Goal: Information Seeking & Learning: Learn about a topic

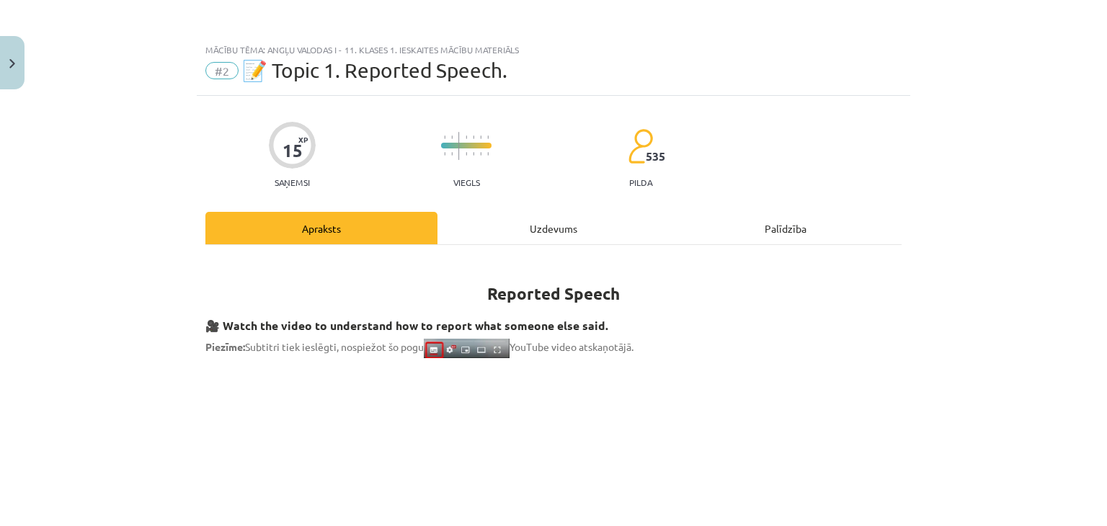
scroll to position [1418, 0]
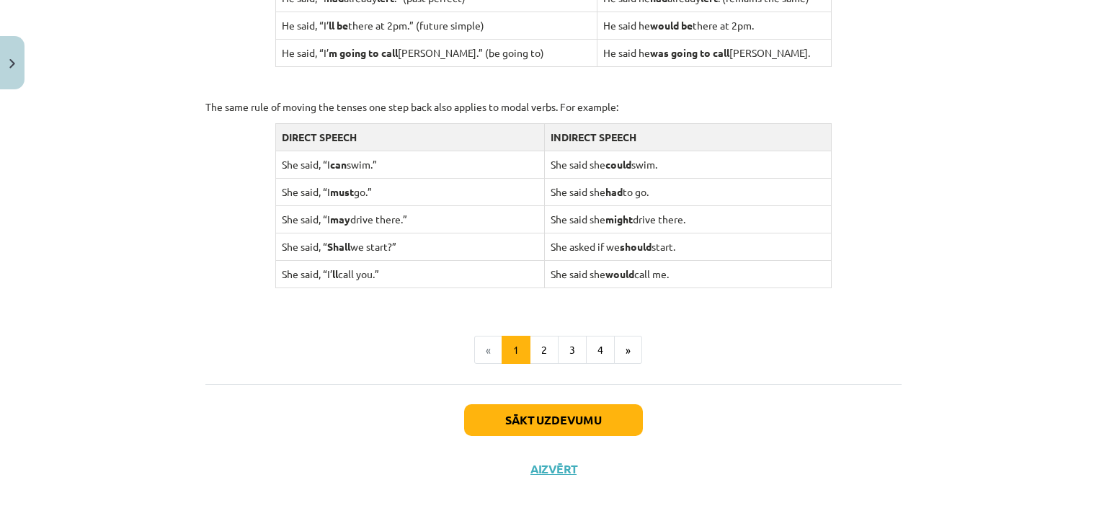
click at [439, 154] on td "She said, “I can swim.”" at bounding box center [409, 164] width 269 height 27
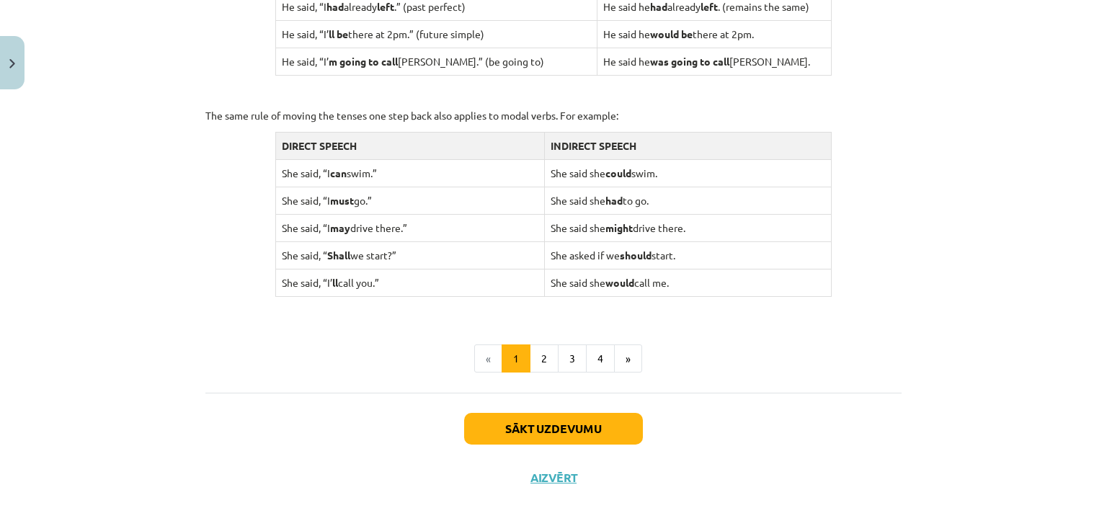
scroll to position [1410, 0]
click at [493, 352] on li "«" at bounding box center [488, 359] width 28 height 29
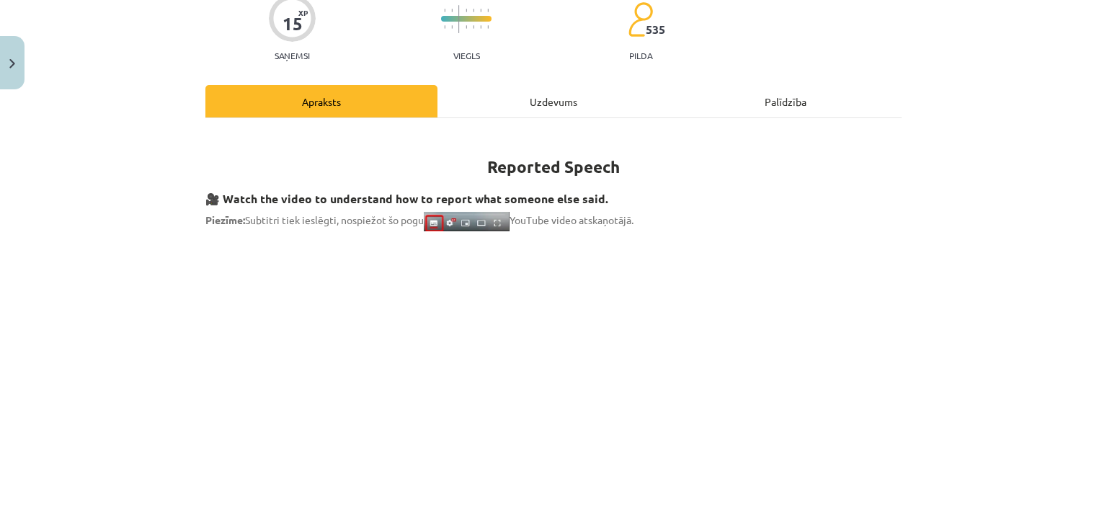
scroll to position [0, 0]
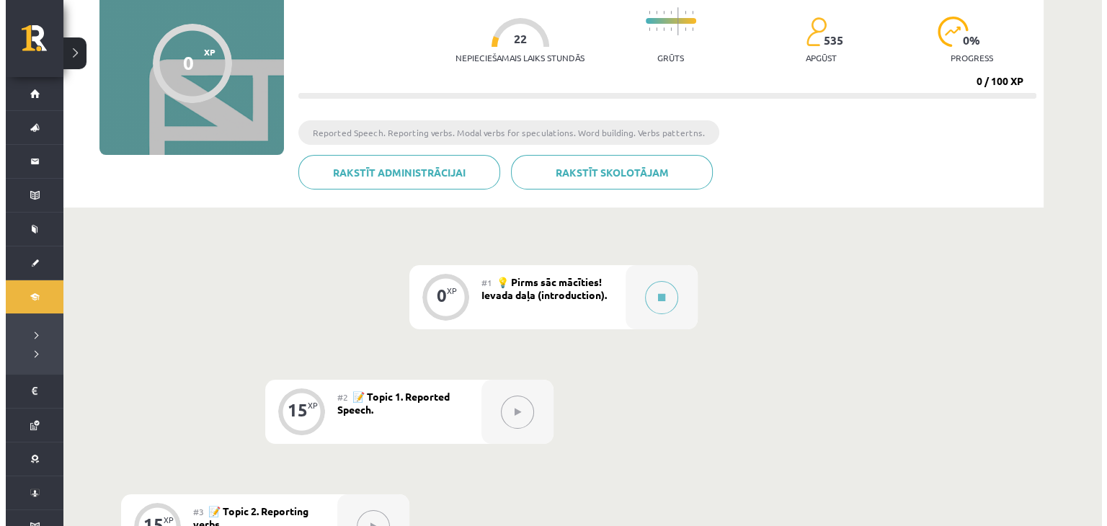
scroll to position [225, 0]
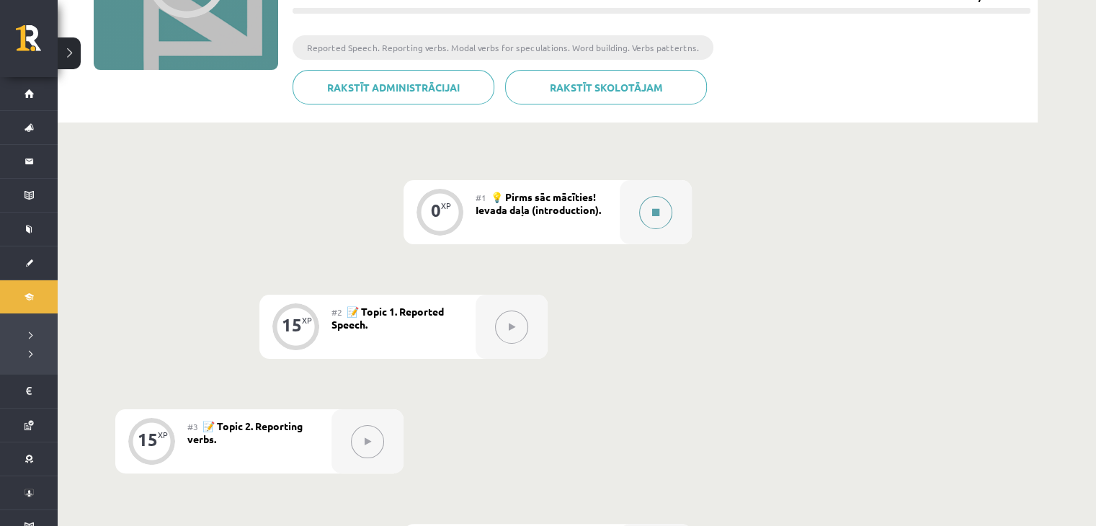
click at [649, 218] on button at bounding box center [655, 212] width 33 height 33
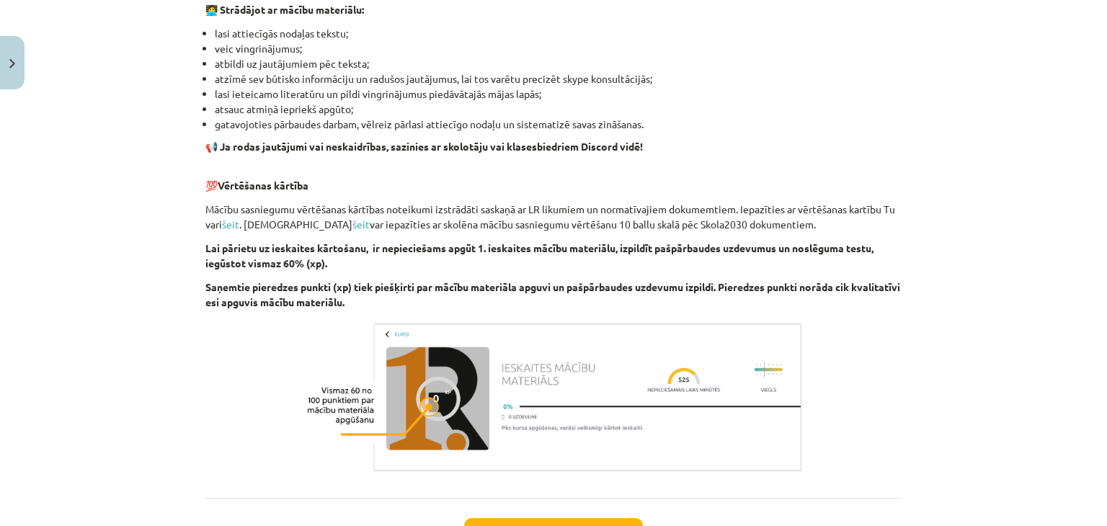
scroll to position [989, 0]
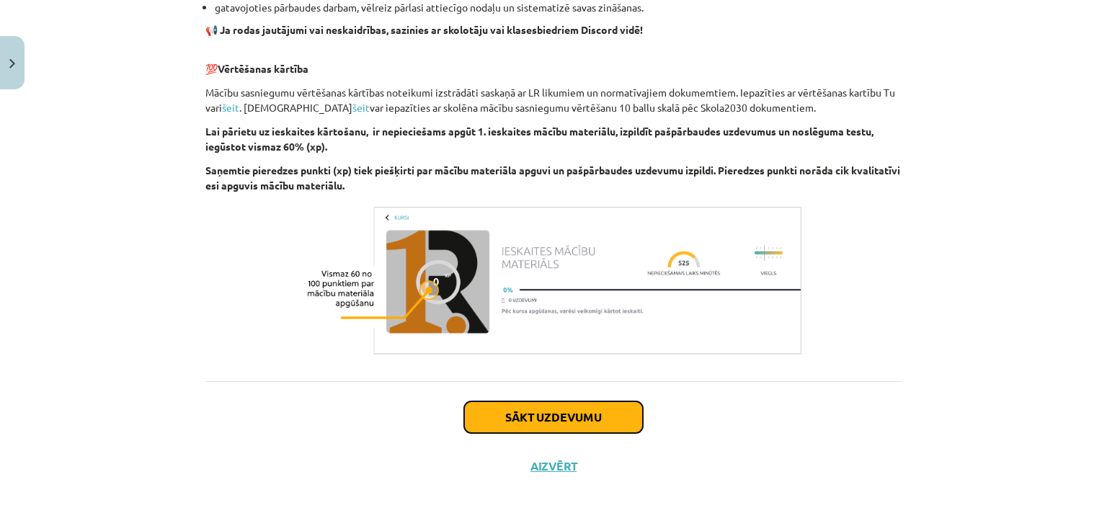
click at [611, 425] on button "Sākt uzdevumu" at bounding box center [553, 417] width 179 height 32
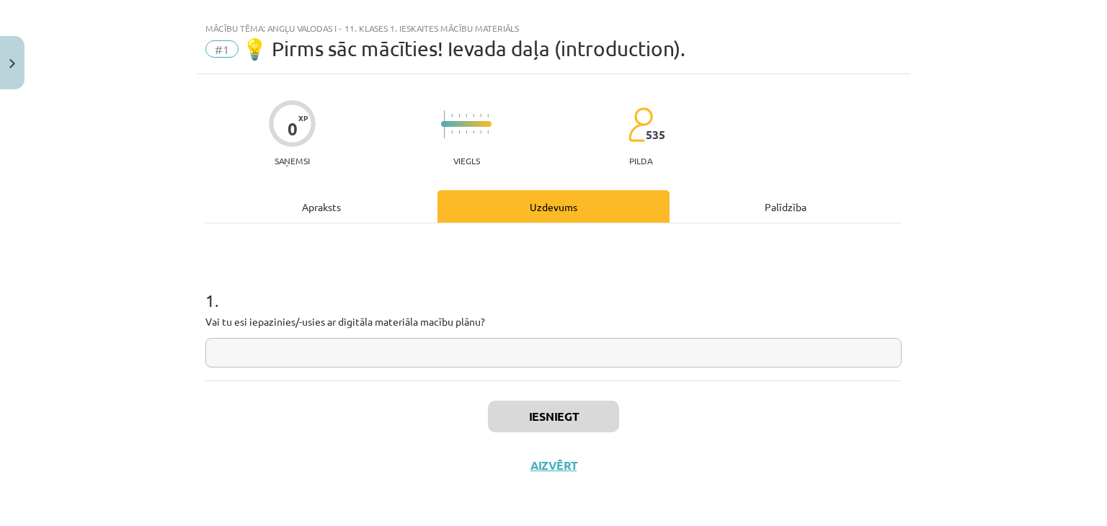
scroll to position [21, 0]
click at [586, 378] on div "1 . Vai tu esi iepazinies/-usies ar digitāla materiāla macību plānu?" at bounding box center [553, 302] width 696 height 157
click at [588, 351] on input "text" at bounding box center [553, 354] width 696 height 30
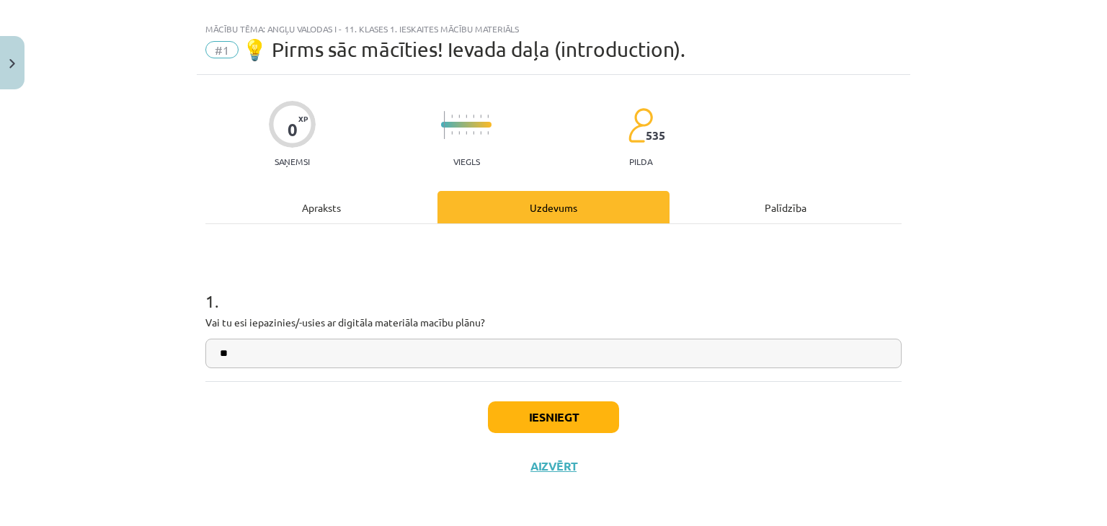
type input "**"
click at [594, 425] on button "Iesniegt" at bounding box center [553, 417] width 131 height 32
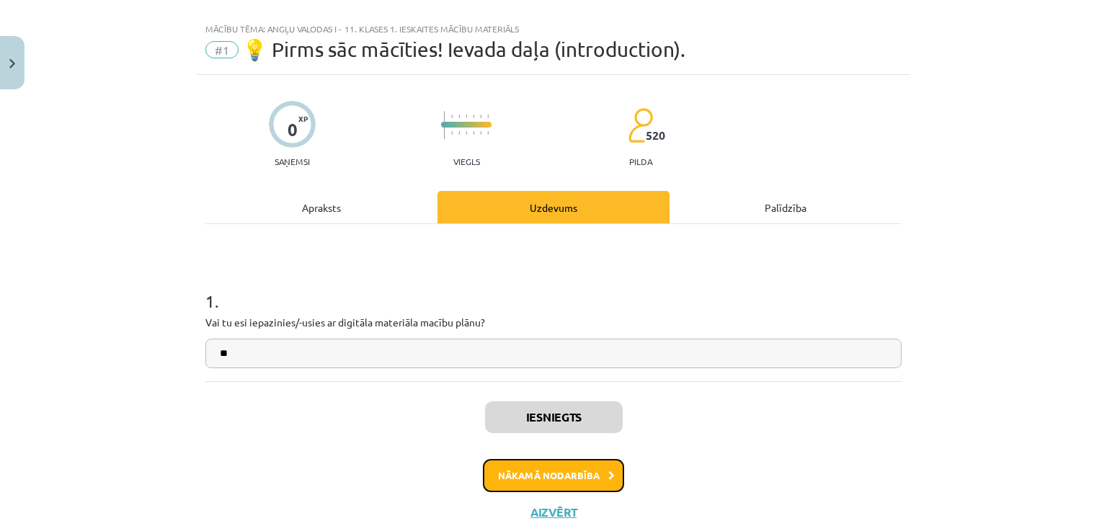
click at [583, 476] on button "Nākamā nodarbība" at bounding box center [553, 475] width 141 height 33
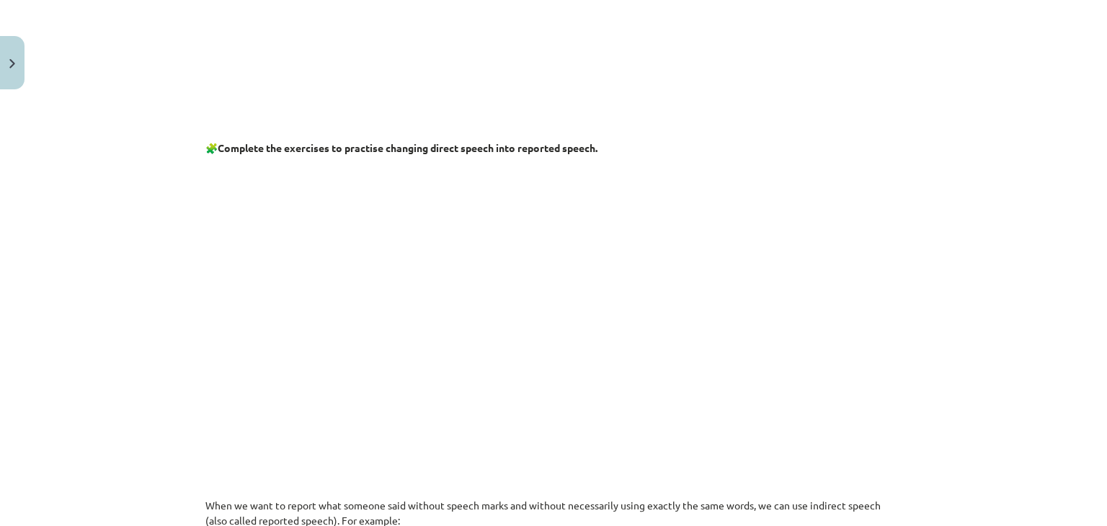
scroll to position [546, 0]
click at [336, 246] on p at bounding box center [553, 302] width 696 height 277
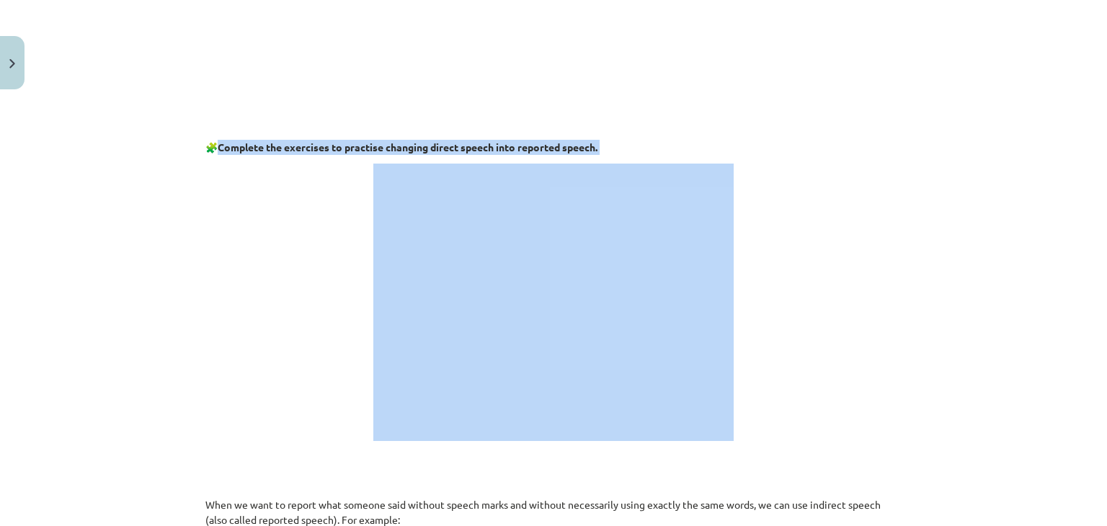
drag, startPoint x: 216, startPoint y: 146, endPoint x: 368, endPoint y: 163, distance: 153.0
click at [87, 5] on div "Mācību tēma: Angļu valodas i - 11. klases 1. ieskaites mācību materiāls #2 📝 To…" at bounding box center [553, 263] width 1107 height 526
click at [209, 220] on p at bounding box center [553, 302] width 696 height 277
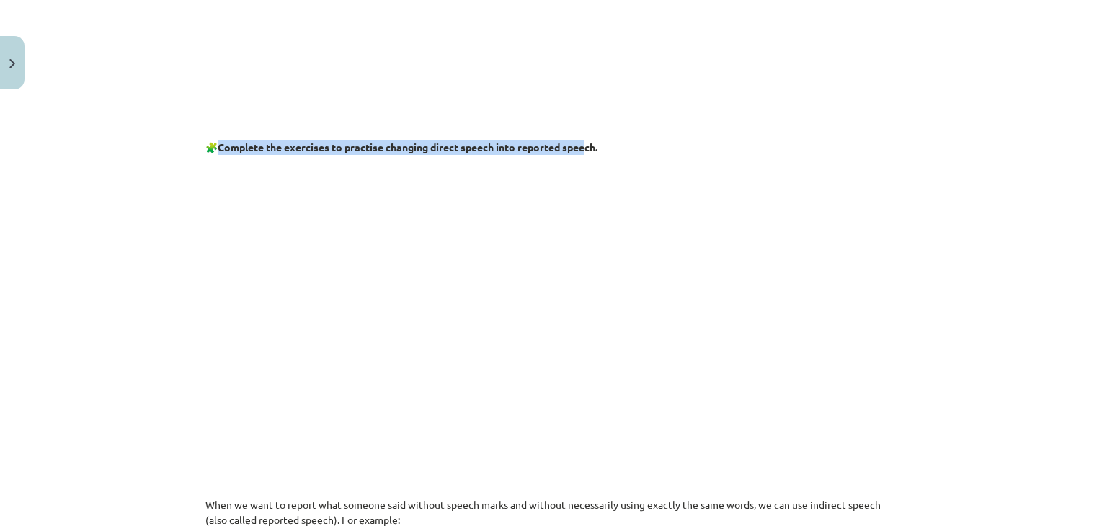
drag, startPoint x: 216, startPoint y: 142, endPoint x: 588, endPoint y: 146, distance: 371.9
click at [588, 146] on strong "Complete the exercises to practise changing direct speech into reported speech." at bounding box center [408, 147] width 380 height 13
drag, startPoint x: 617, startPoint y: 138, endPoint x: 156, endPoint y: 142, distance: 460.6
click at [156, 142] on div "Mācību tēma: Angļu valodas i - 11. klases 1. ieskaites mācību materiāls #2 📝 To…" at bounding box center [553, 263] width 1107 height 526
copy p "🧩 Complete the exercises to practise changing direct speech into reported speec…"
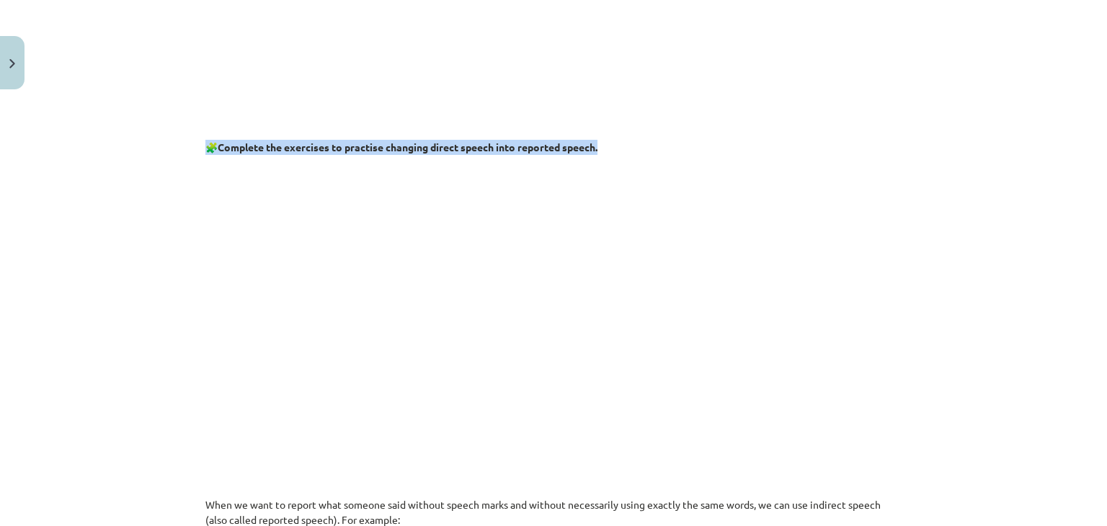
copy p "🧩 Complete the exercises to practise changing direct speech into reported speec…"
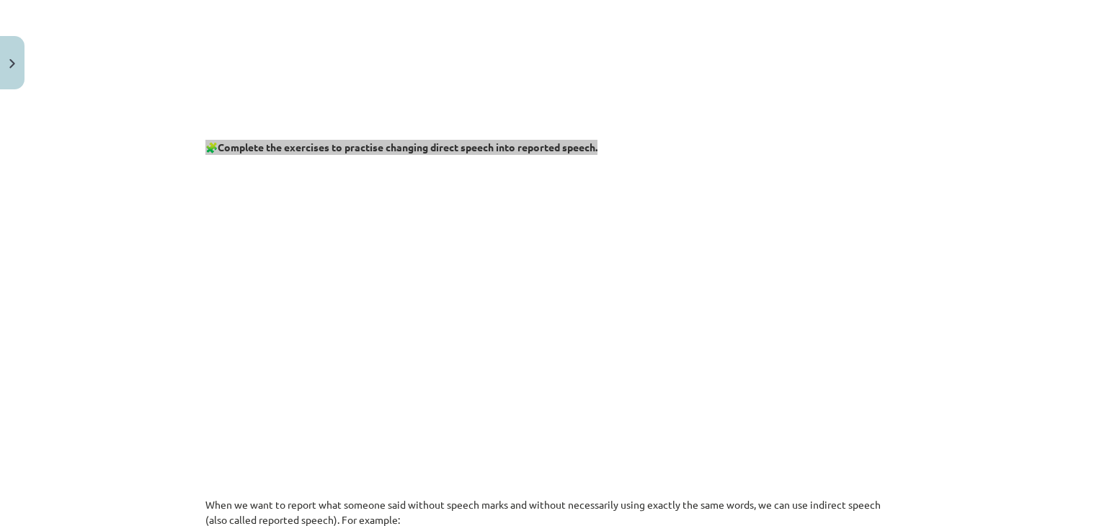
drag, startPoint x: 198, startPoint y: 142, endPoint x: 348, endPoint y: 291, distance: 211.5
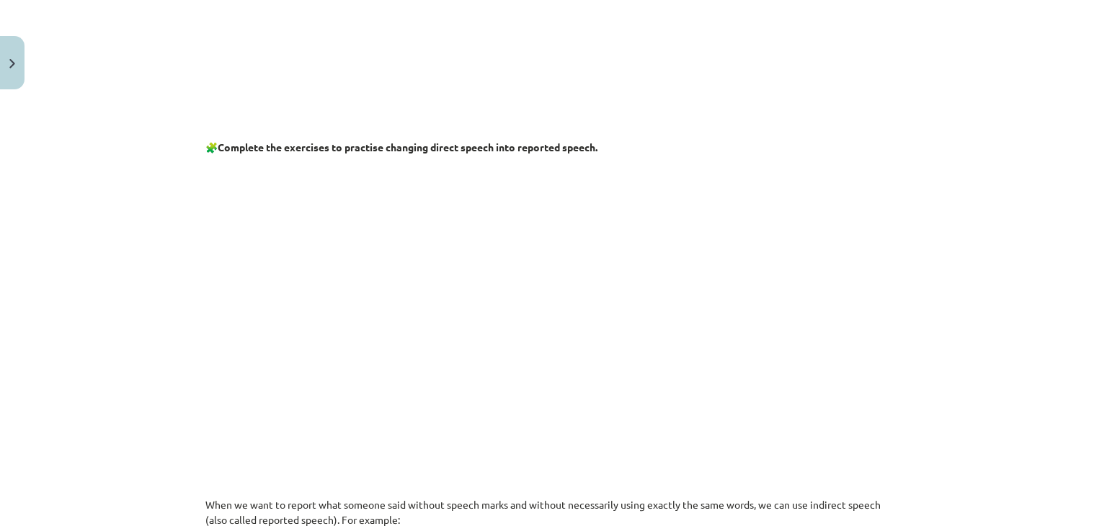
click at [357, 352] on p at bounding box center [553, 302] width 696 height 277
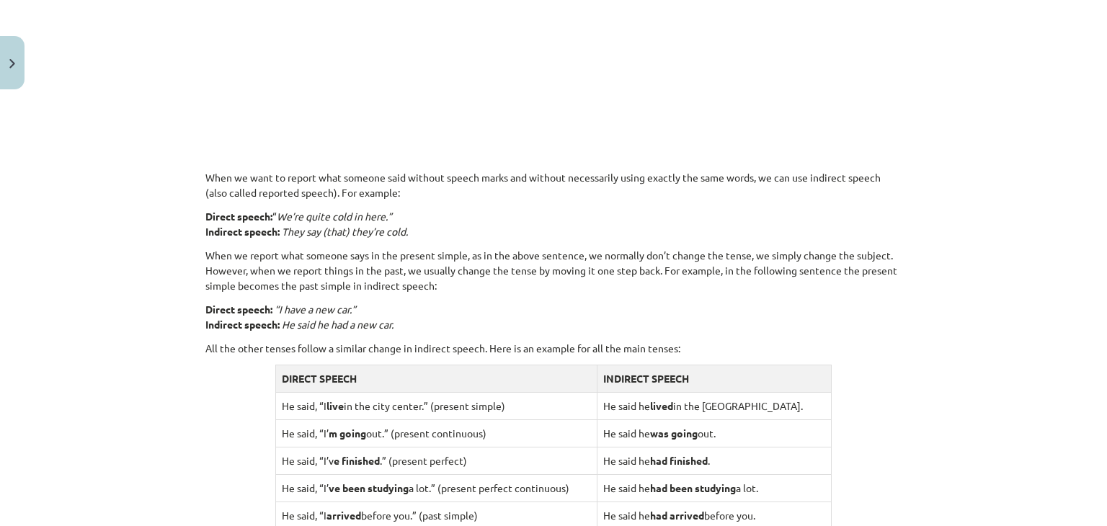
scroll to position [876, 0]
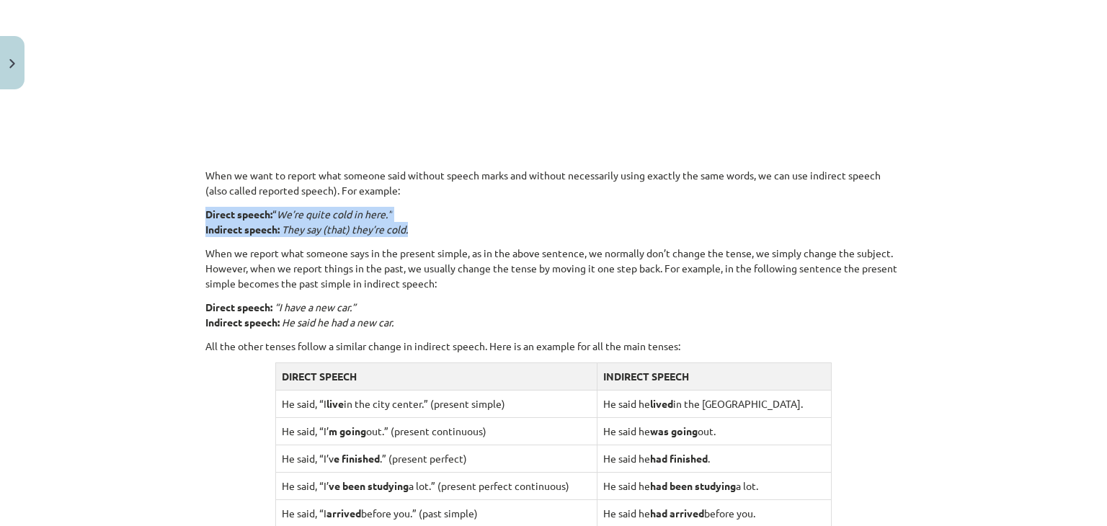
drag, startPoint x: 194, startPoint y: 207, endPoint x: 424, endPoint y: 228, distance: 230.9
click at [424, 228] on div "15 XP Saņemsi Viegls 520 pilda Apraksts Uzdevums Palīdzība Reported Speech 🎥 Wa…" at bounding box center [554, 128] width 714 height 1816
copy p "Direct speech: “ We’re quite cold in here.” Indirect speech: They say (that) th…"
click at [692, 341] on p "All the other tenses follow a similar change in indirect speech. Here is an exa…" at bounding box center [553, 346] width 696 height 15
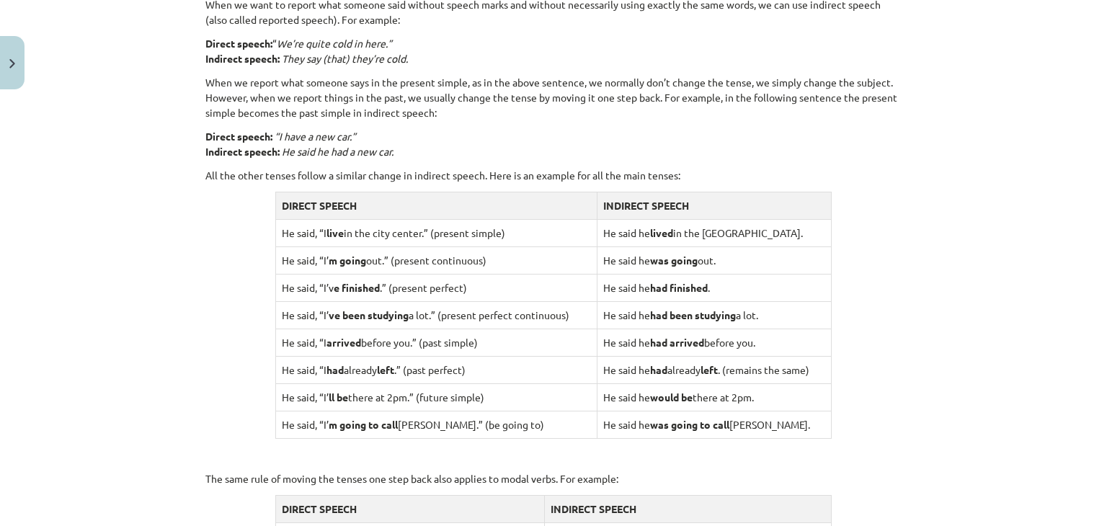
scroll to position [1046, 0]
